Goal: Navigation & Orientation: Find specific page/section

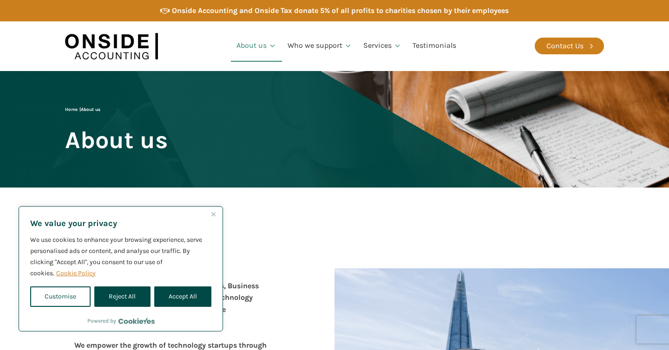
click at [118, 57] on img at bounding box center [111, 46] width 93 height 36
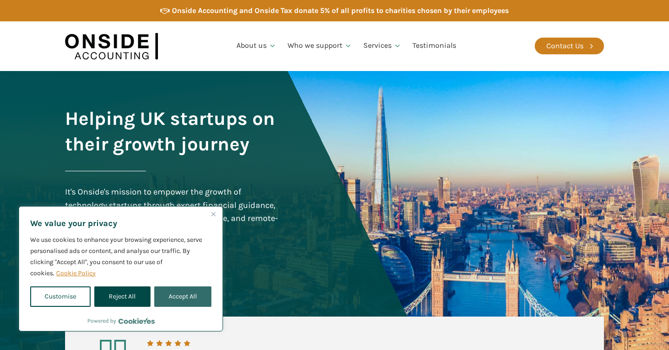
click at [165, 294] on button "Accept All" at bounding box center [182, 297] width 57 height 20
checkbox input "true"
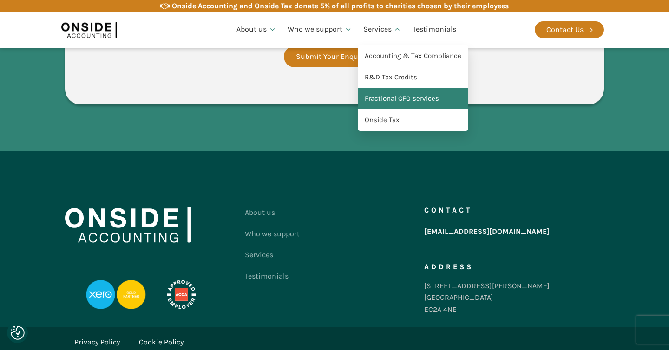
scroll to position [1829, 0]
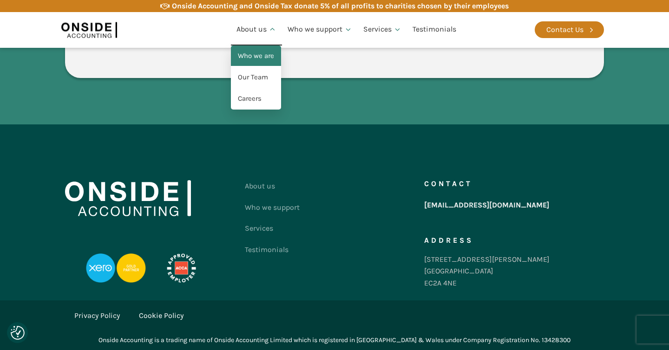
click at [257, 61] on link "Who we are" at bounding box center [256, 56] width 50 height 21
